Goal: Information Seeking & Learning: Check status

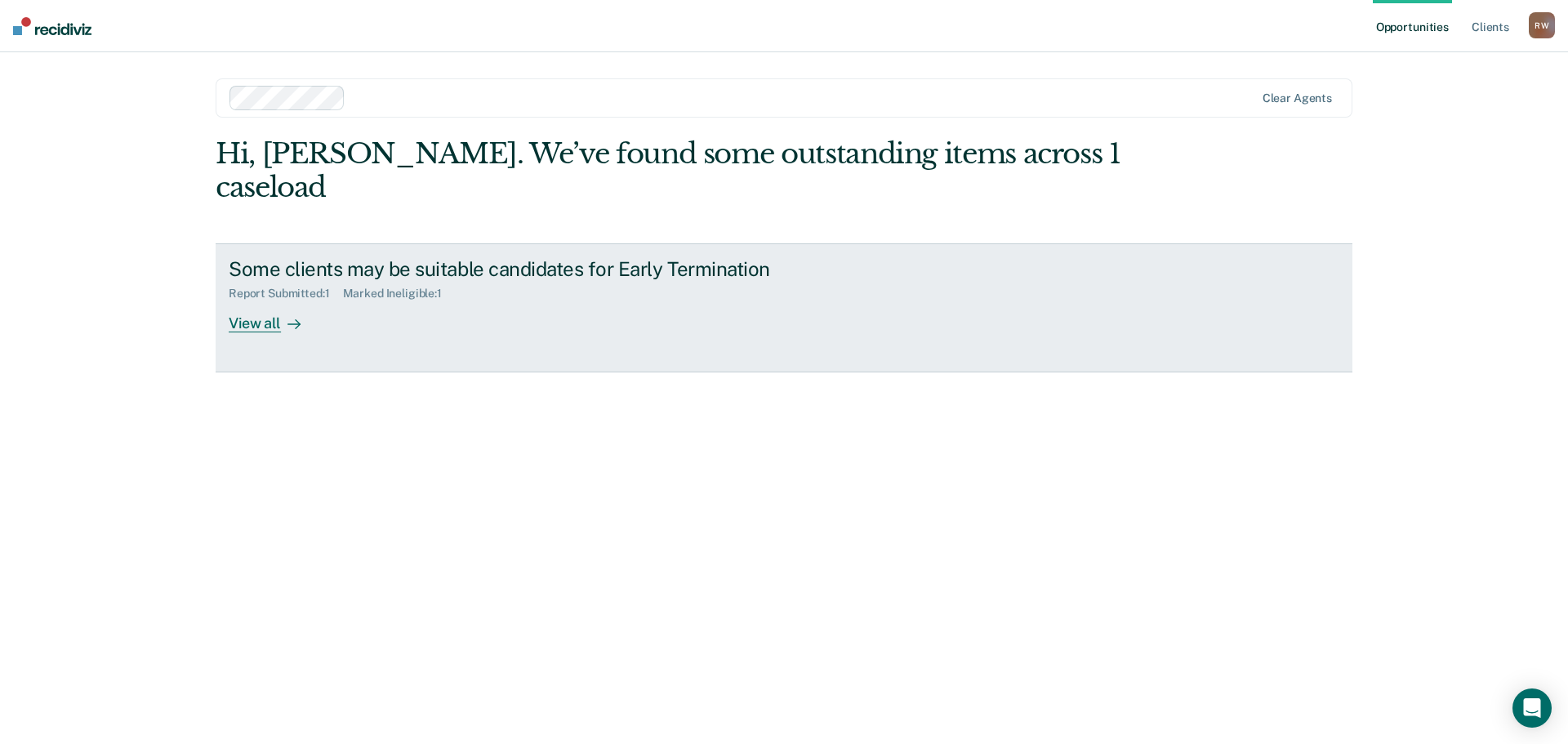
click at [589, 257] on div "Some clients may be suitable candidates for Early Termination" at bounding box center [515, 269] width 573 height 24
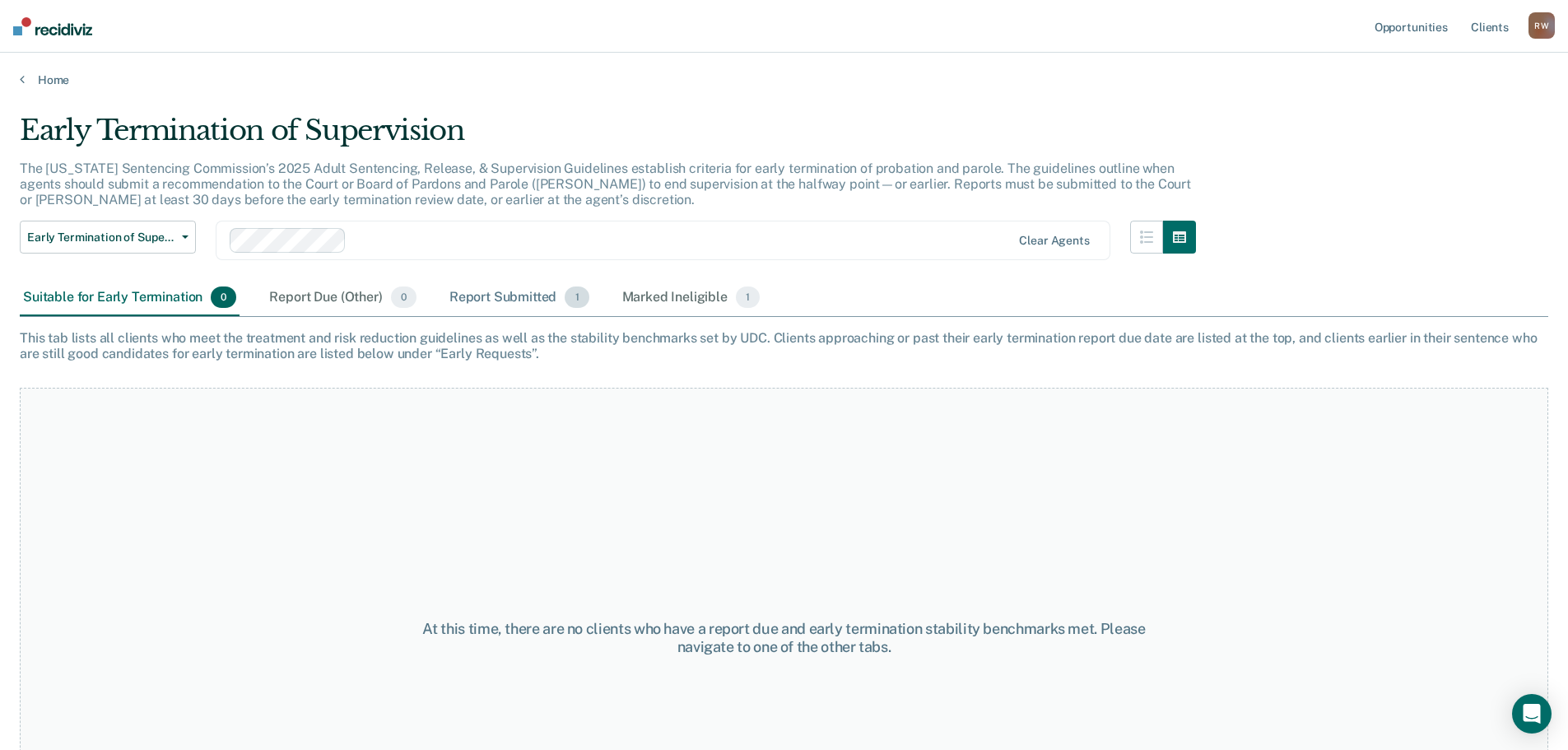
click at [521, 293] on div "Report Submitted 1" at bounding box center [520, 298] width 147 height 37
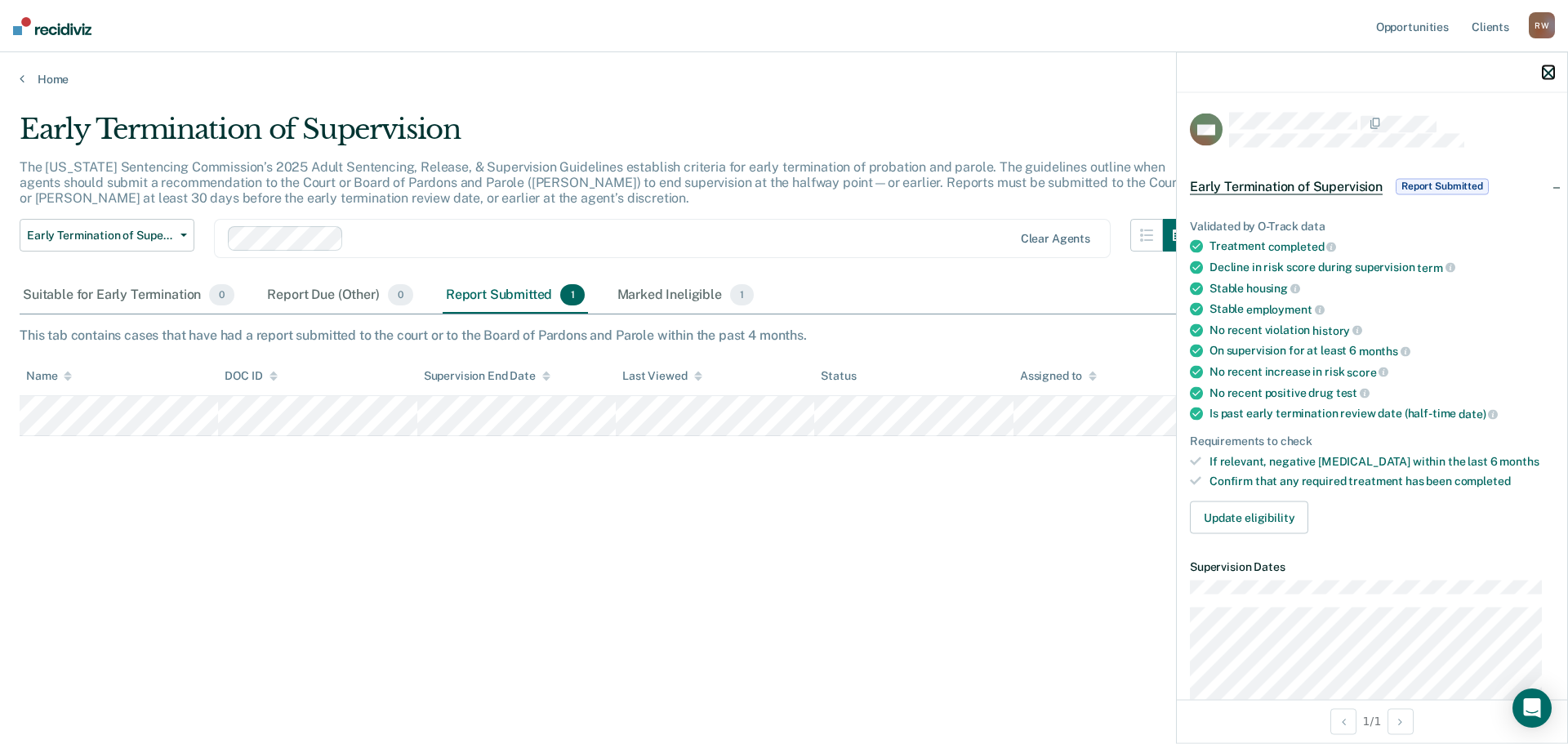
click at [1551, 70] on icon "button" at bounding box center [1548, 73] width 12 height 12
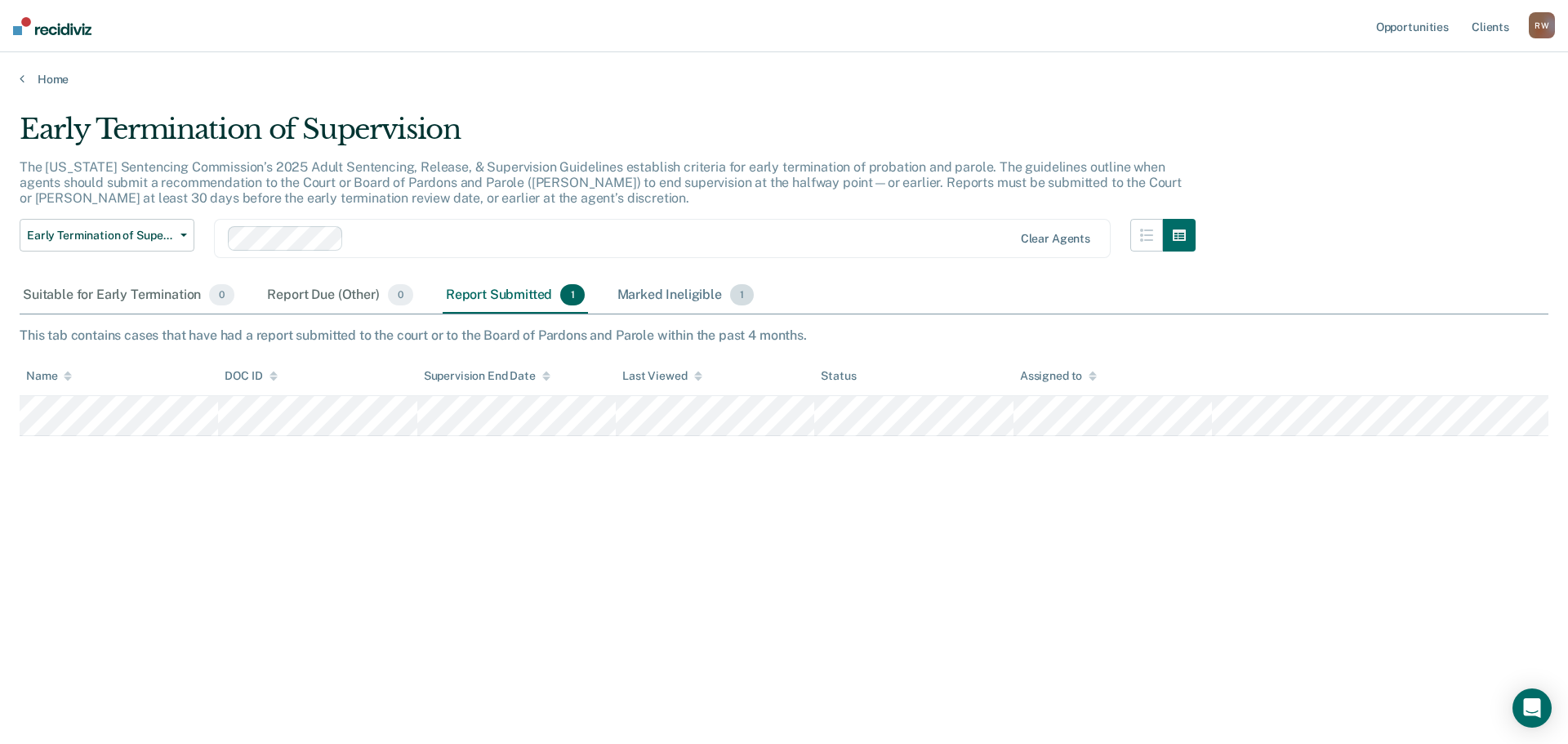
click at [658, 297] on div "Marked Ineligible 1" at bounding box center [686, 296] width 144 height 36
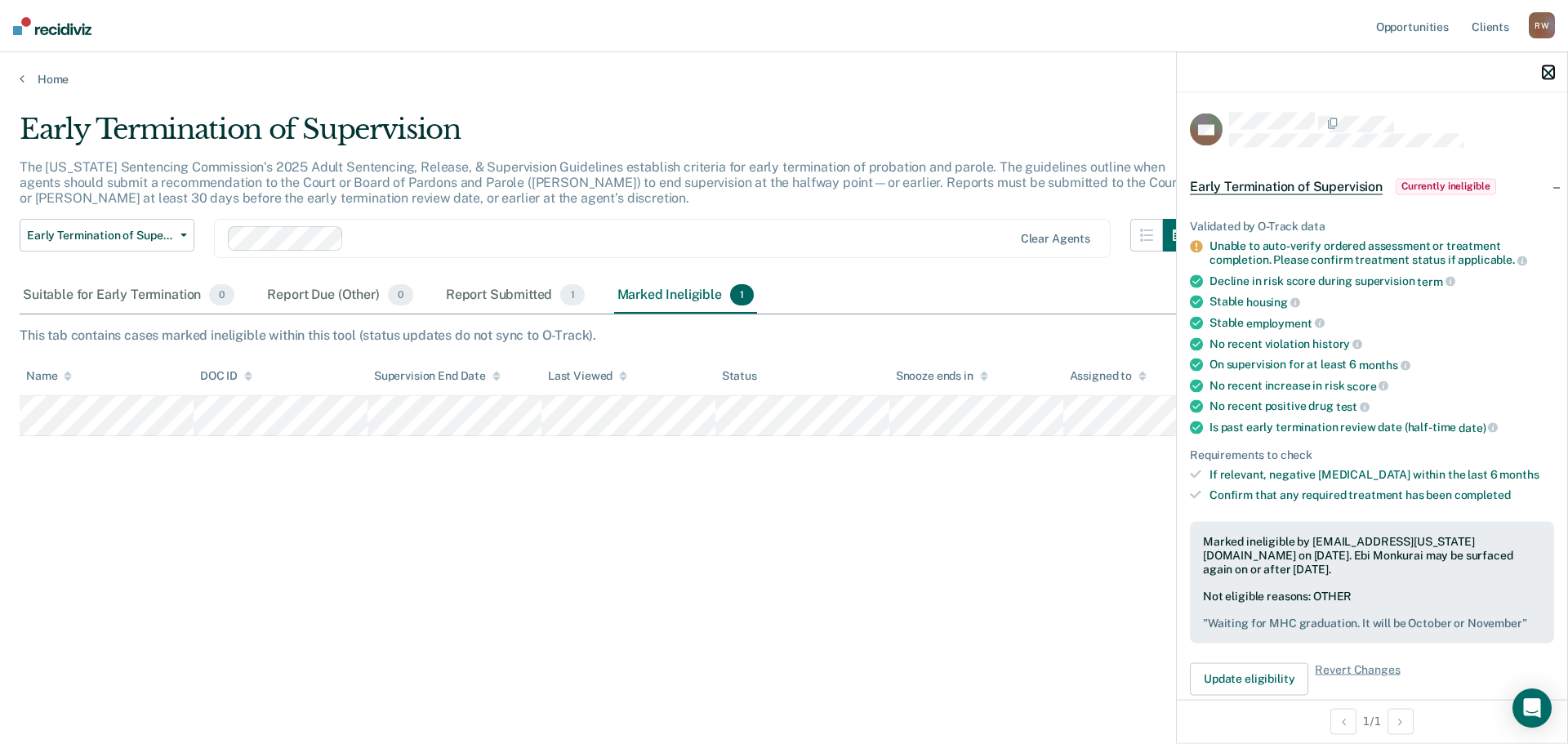
click at [1550, 75] on icon "button" at bounding box center [1548, 73] width 12 height 12
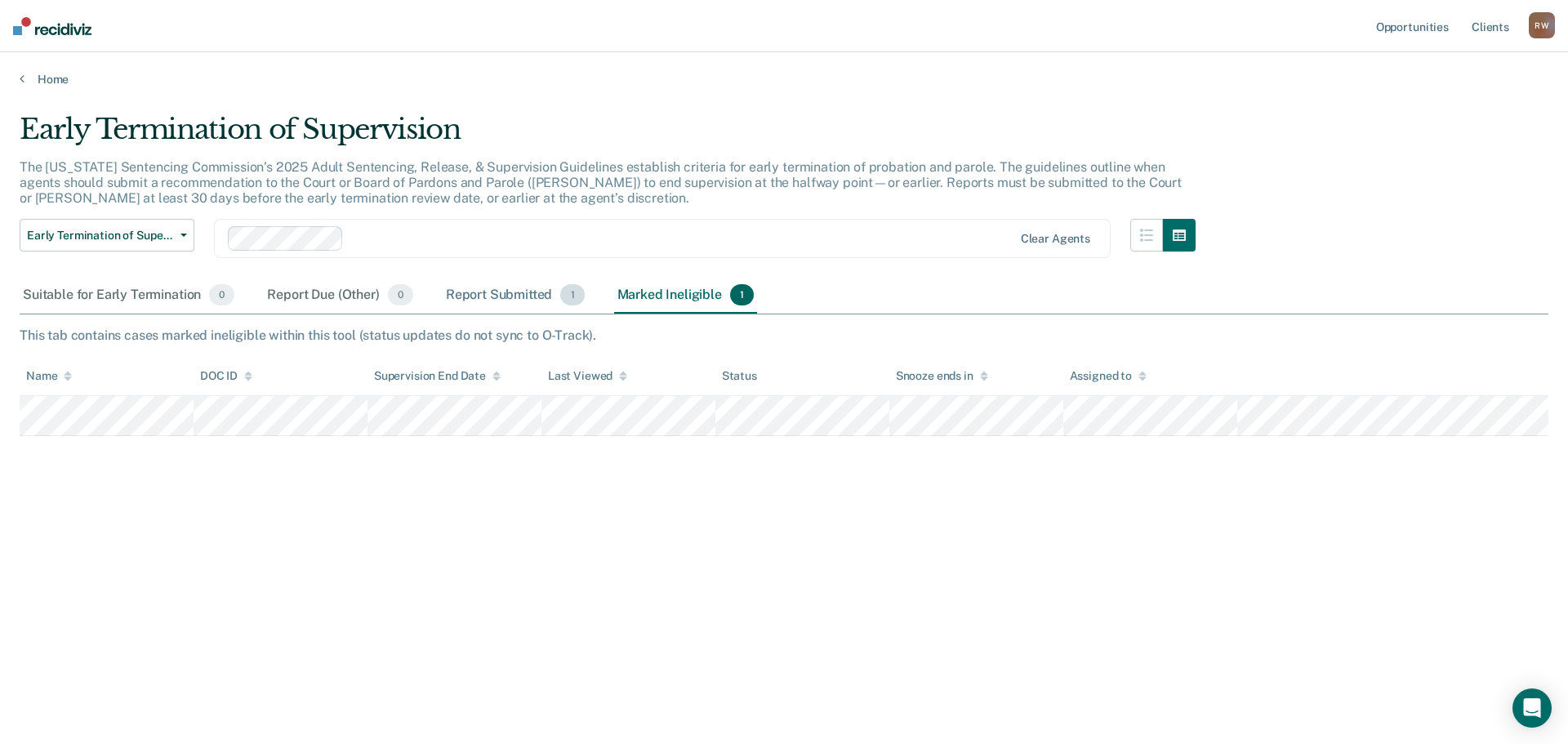
click at [485, 287] on div "Report Submitted 1" at bounding box center [516, 296] width 146 height 36
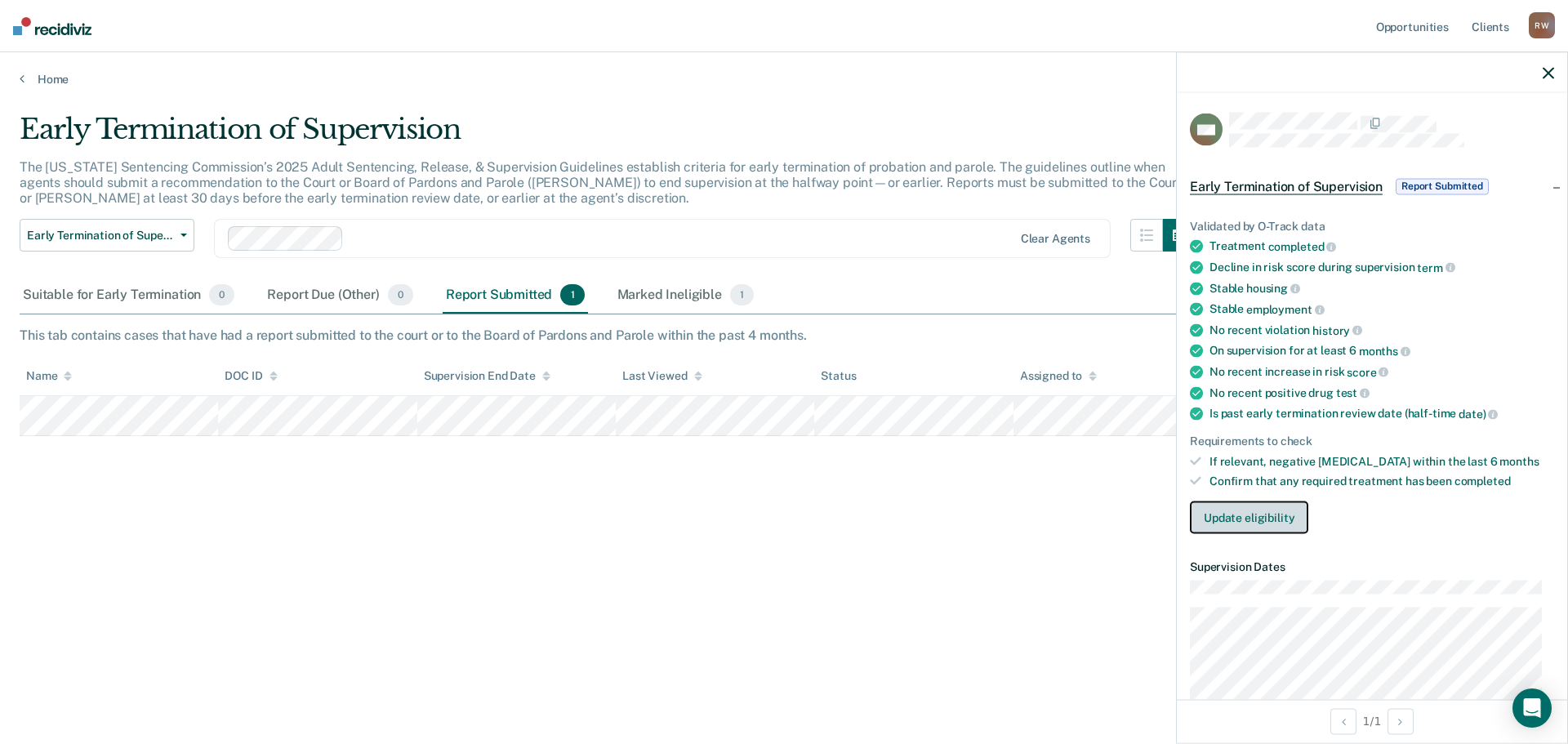
click at [1292, 514] on button "Update eligibility" at bounding box center [1249, 518] width 118 height 33
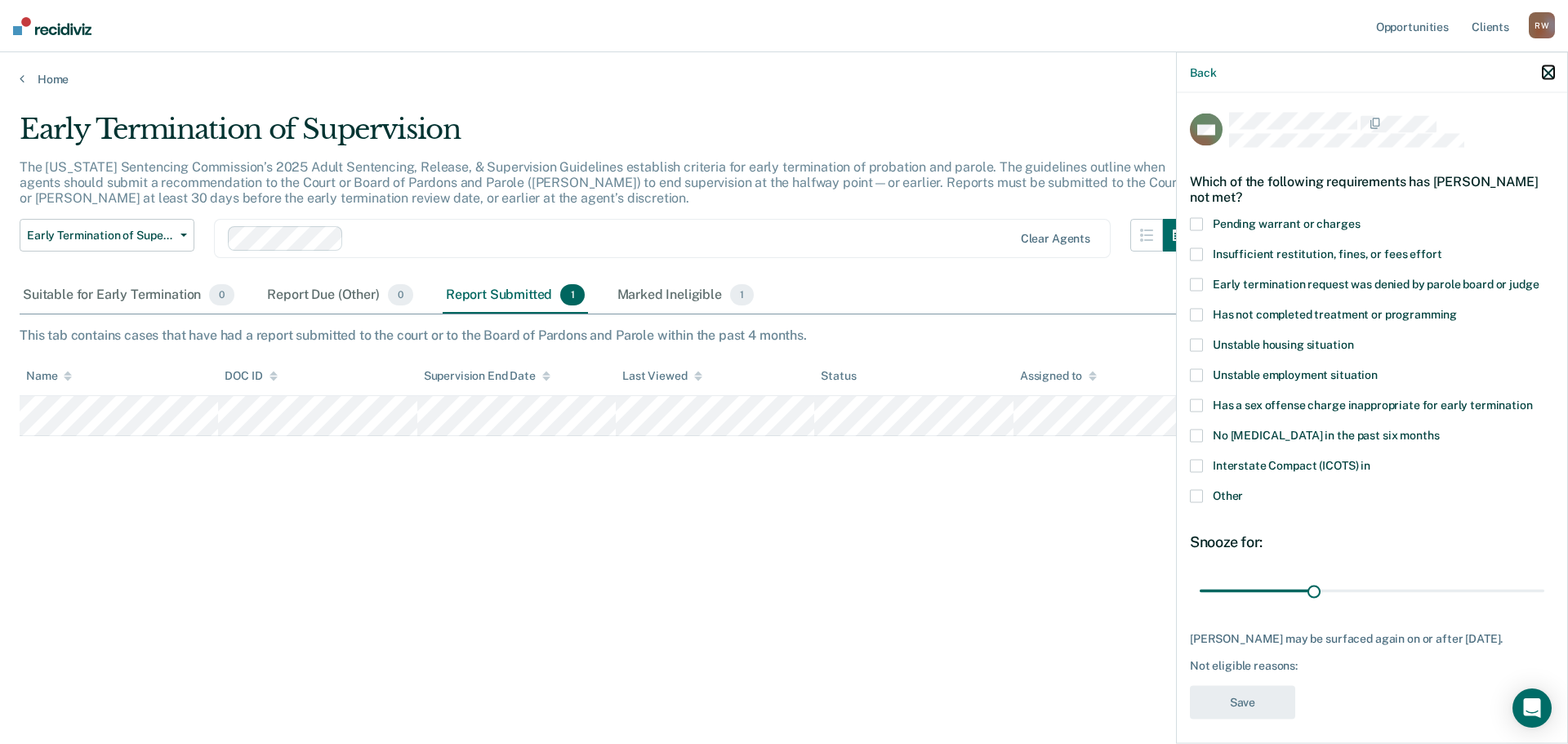
click at [1548, 67] on icon "button" at bounding box center [1548, 73] width 12 height 12
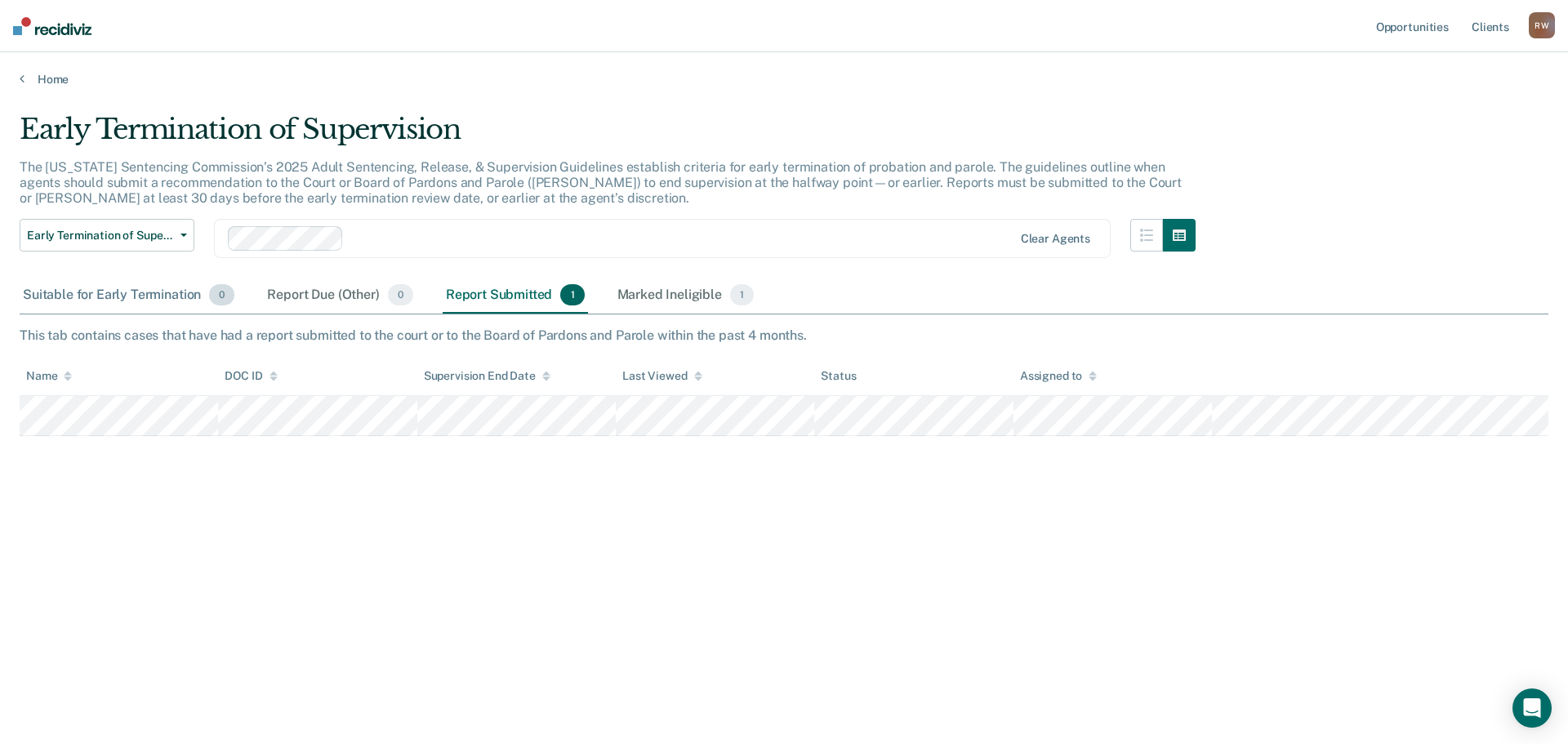
click at [106, 300] on div "Suitable for Early Termination 0" at bounding box center [129, 296] width 218 height 36
